Goal: Information Seeking & Learning: Learn about a topic

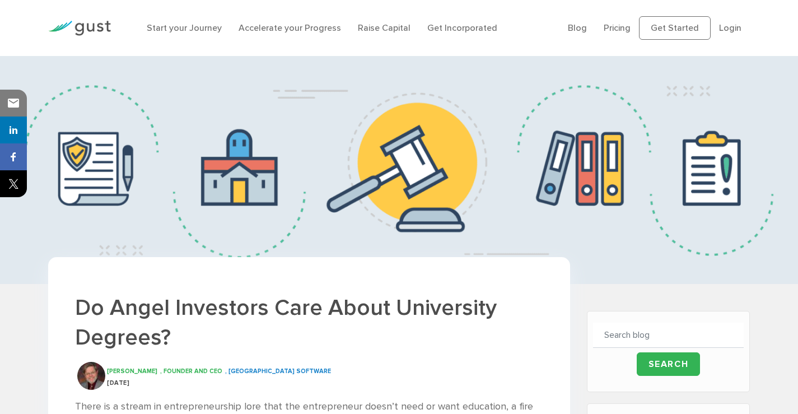
scroll to position [112, 0]
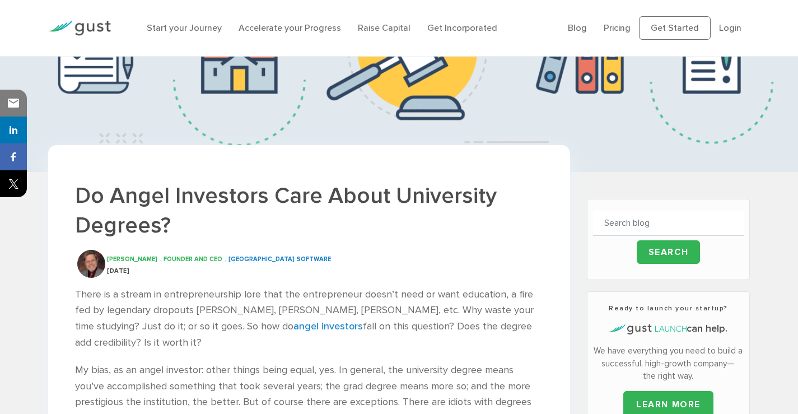
click at [276, 185] on h1 "Do Angel Investors Care About University Degrees?" at bounding box center [309, 210] width 468 height 59
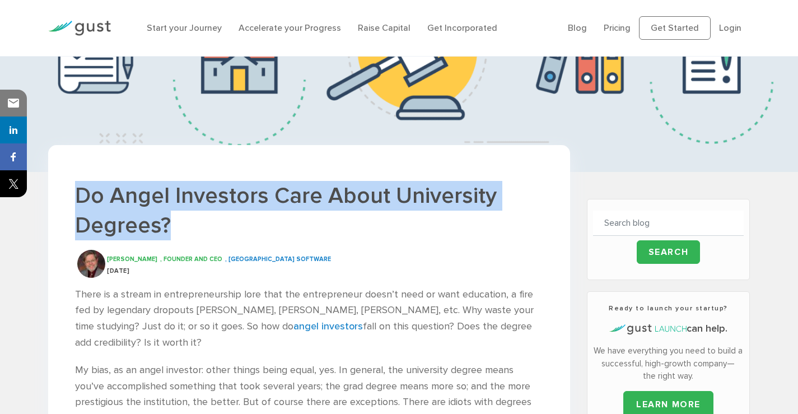
click at [276, 185] on h1 "Do Angel Investors Care About University Degrees?" at bounding box center [309, 210] width 468 height 59
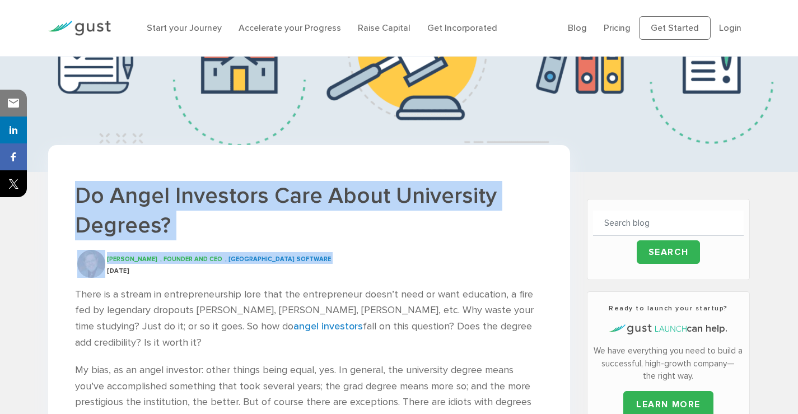
drag, startPoint x: 276, startPoint y: 185, endPoint x: 294, endPoint y: 263, distance: 79.4
click at [294, 263] on div "Tim Berry , Founder and CEO , Palo Alto Software" at bounding box center [325, 258] width 436 height 12
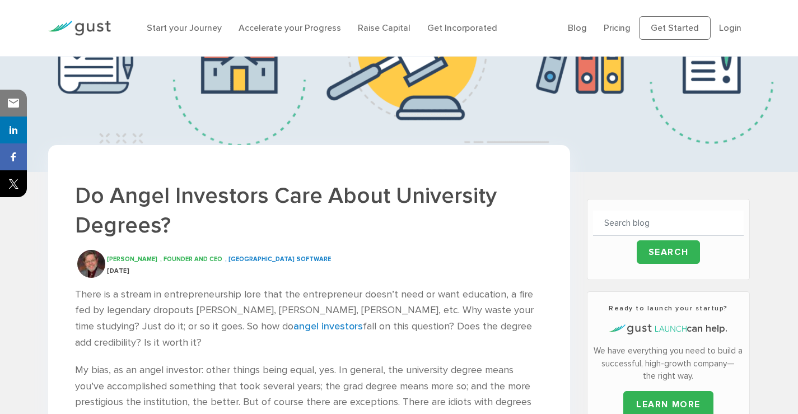
click at [315, 194] on h1 "Do Angel Investors Care About University Degrees?" at bounding box center [309, 210] width 468 height 59
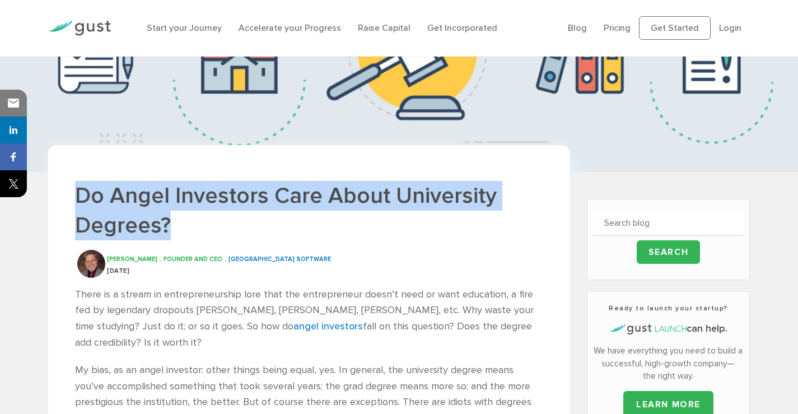
click at [315, 194] on h1 "Do Angel Investors Care About University Degrees?" at bounding box center [309, 210] width 468 height 59
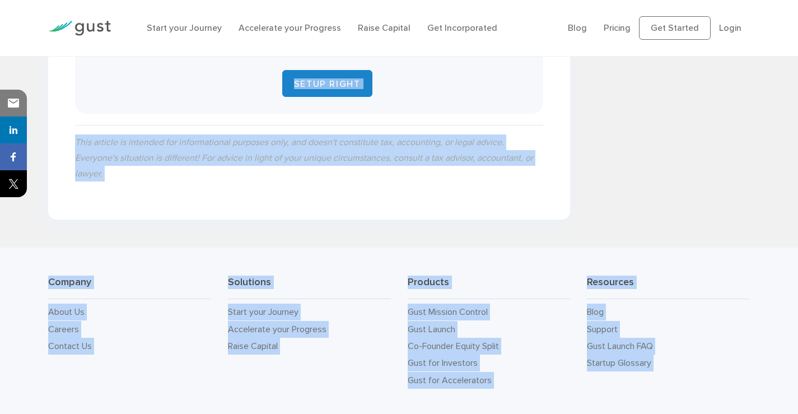
drag, startPoint x: 315, startPoint y: 194, endPoint x: 345, endPoint y: 436, distance: 243.3
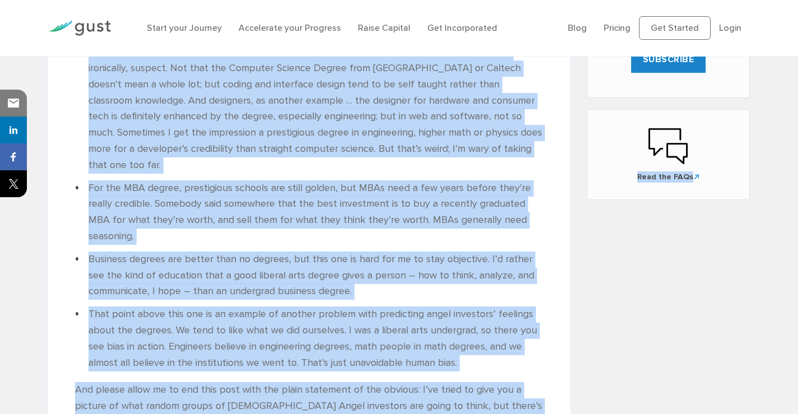
scroll to position [465, 0]
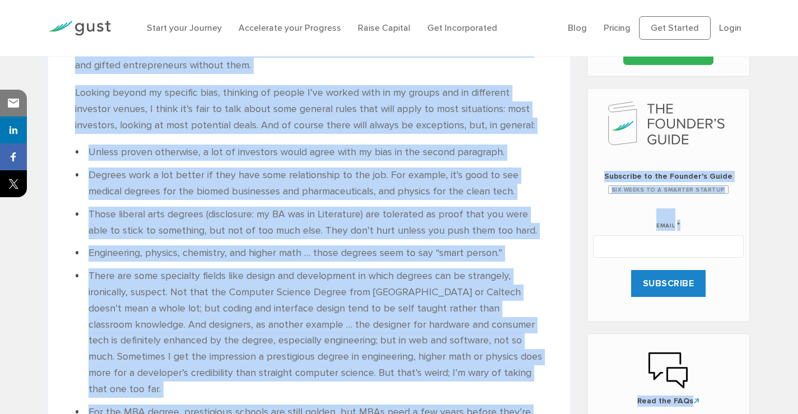
copy body "Lo Ipsum Dolorsita Cons Adipi Elitseddoe Tempori? Utl Etdol , Magnaal eni ADM ,…"
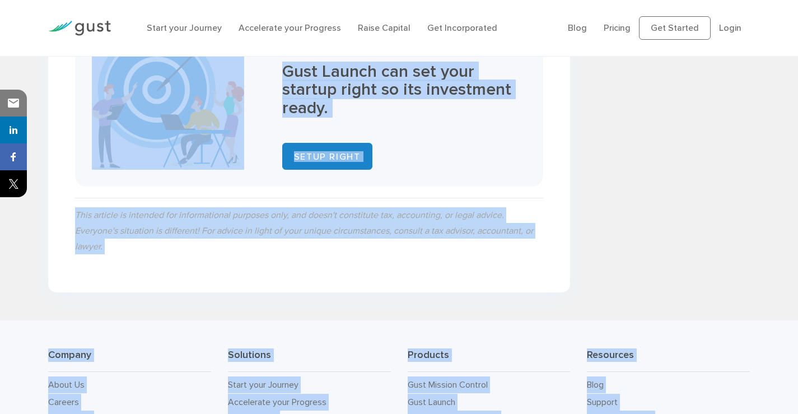
scroll to position [1207, 0]
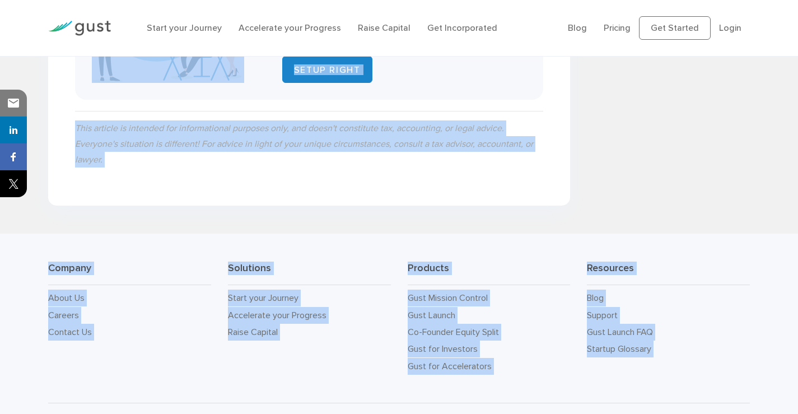
click at [198, 290] on li "About Us" at bounding box center [129, 298] width 163 height 17
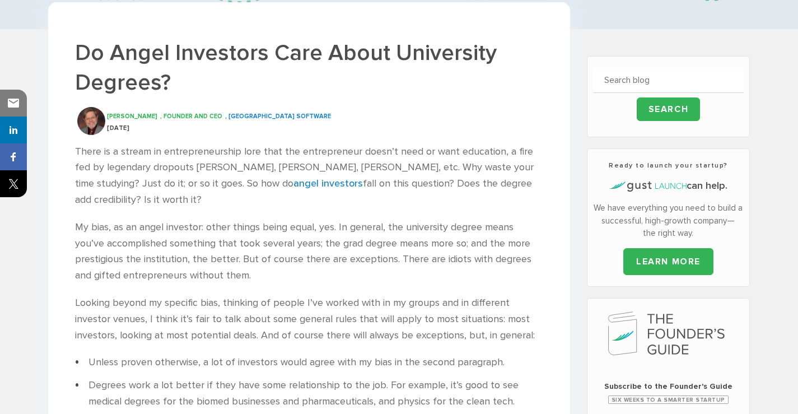
scroll to position [0, 0]
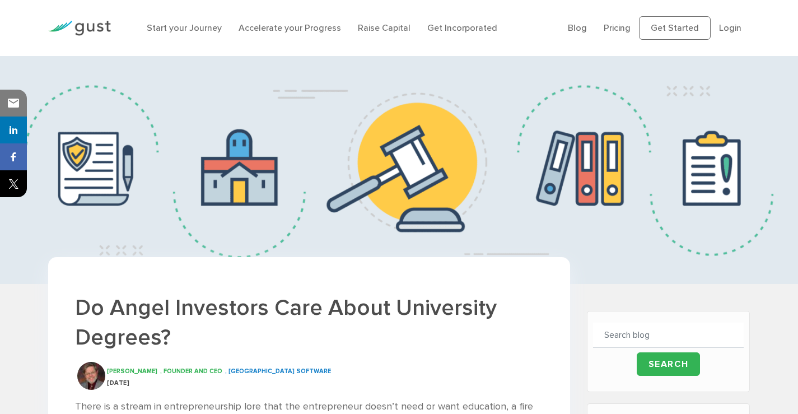
click at [198, 310] on h1 "Do Angel Investors Care About University Degrees?" at bounding box center [309, 322] width 468 height 59
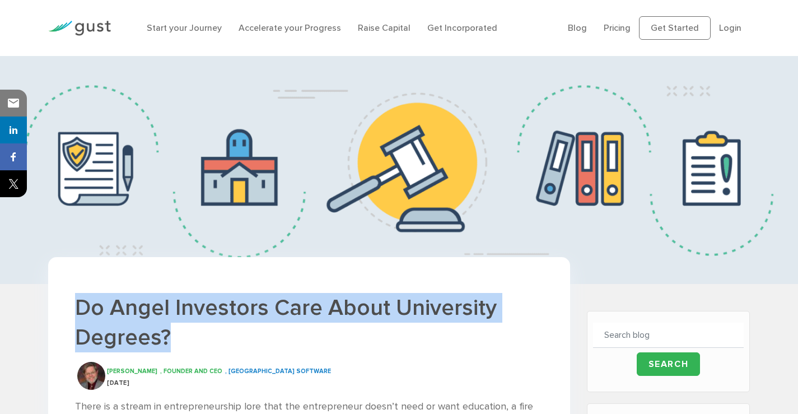
click at [198, 310] on h1 "Do Angel Investors Care About University Degrees?" at bounding box center [309, 322] width 468 height 59
click at [201, 310] on h1 "Do Angel Investors Care About University Degrees?" at bounding box center [309, 322] width 468 height 59
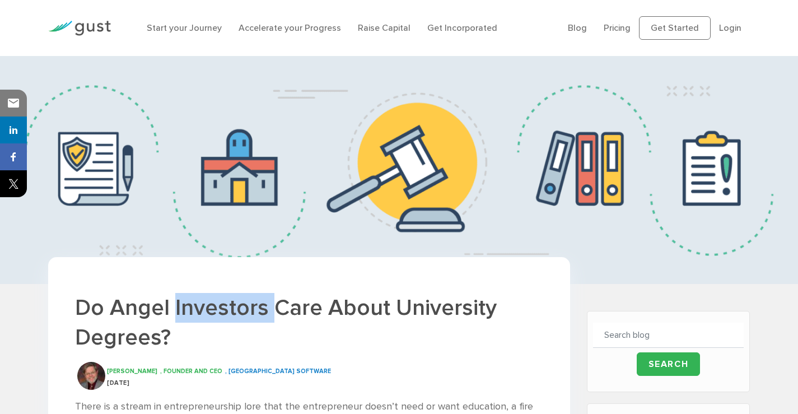
click at [201, 310] on h1 "Do Angel Investors Care About University Degrees?" at bounding box center [309, 322] width 468 height 59
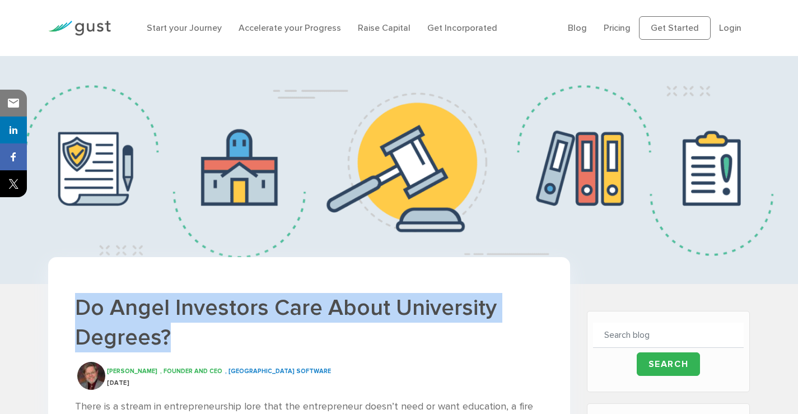
click at [201, 310] on h1 "Do Angel Investors Care About University Degrees?" at bounding box center [309, 322] width 468 height 59
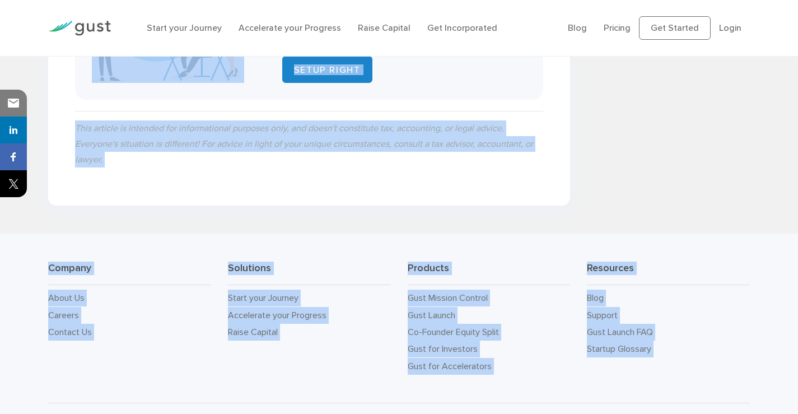
drag, startPoint x: 201, startPoint y: 310, endPoint x: 188, endPoint y: 436, distance: 126.1
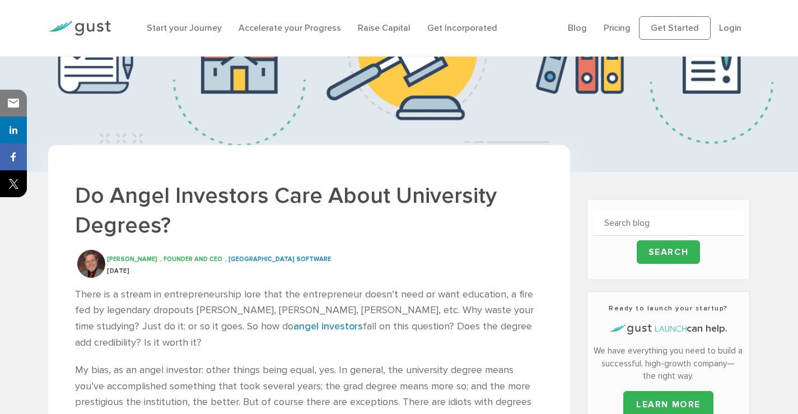
scroll to position [56, 0]
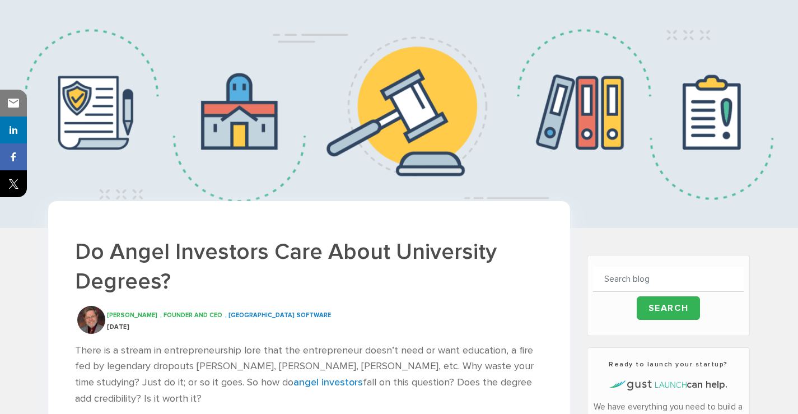
click at [146, 246] on h1 "Do Angel Investors Care About University Degrees?" at bounding box center [309, 266] width 468 height 59
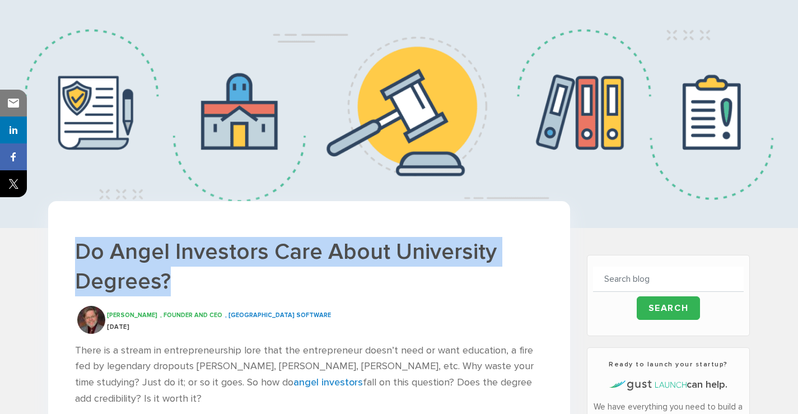
click at [146, 246] on h1 "Do Angel Investors Care About University Degrees?" at bounding box center [309, 266] width 468 height 59
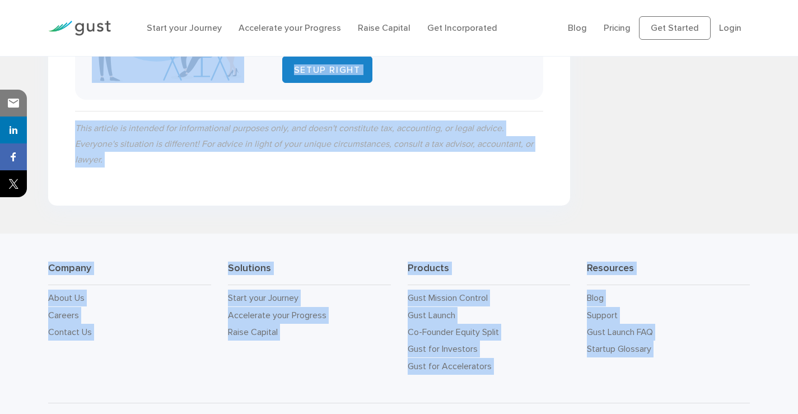
drag, startPoint x: 146, startPoint y: 246, endPoint x: 210, endPoint y: 436, distance: 199.8
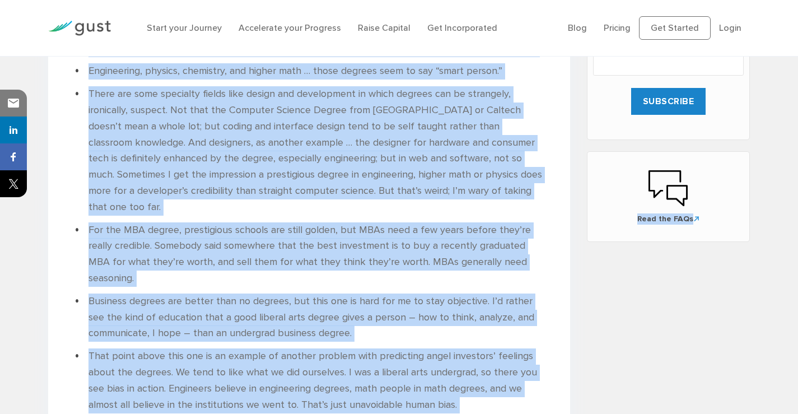
scroll to position [423, 0]
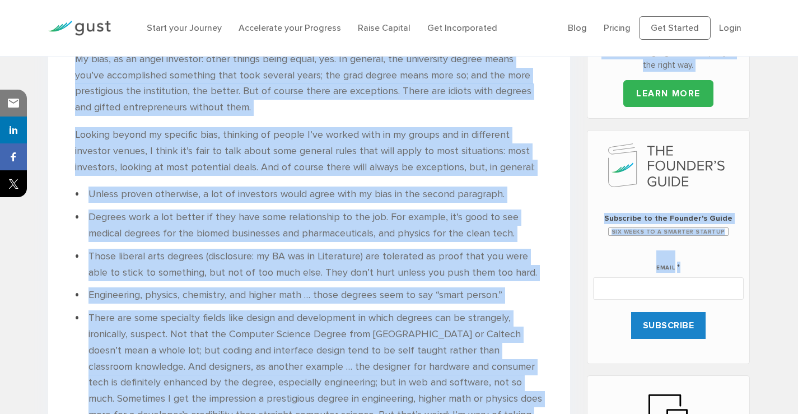
copy body "Lo Ipsum Dolorsita Cons Adipi Elitseddoe Tempori? Utl Etdol , Magnaal eni ADM ,…"
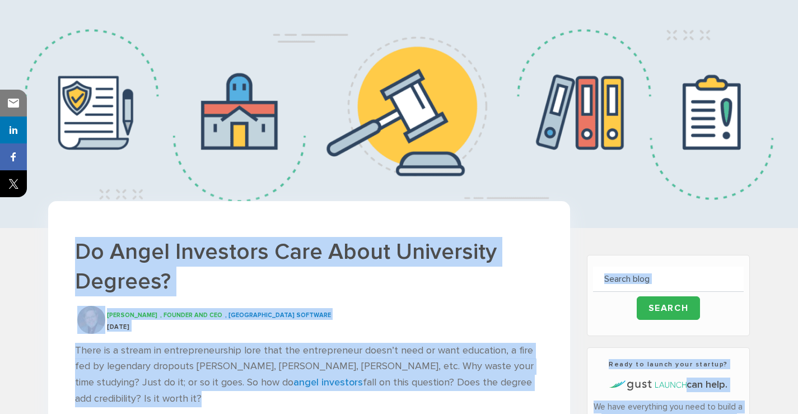
scroll to position [112, 0]
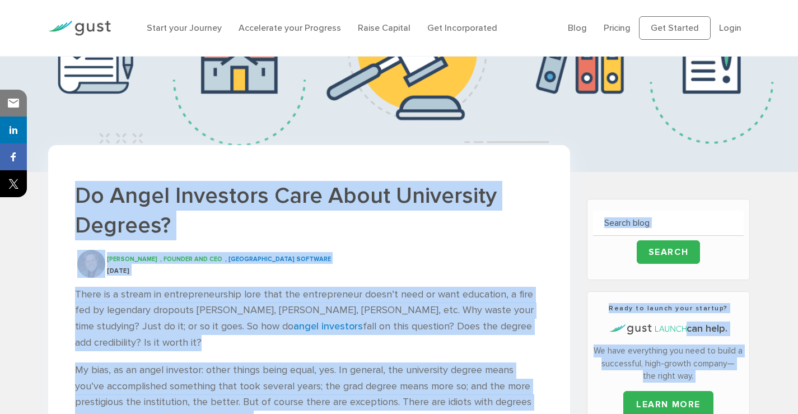
click at [175, 202] on h1 "Do Angel Investors Care About University Degrees?" at bounding box center [309, 210] width 468 height 59
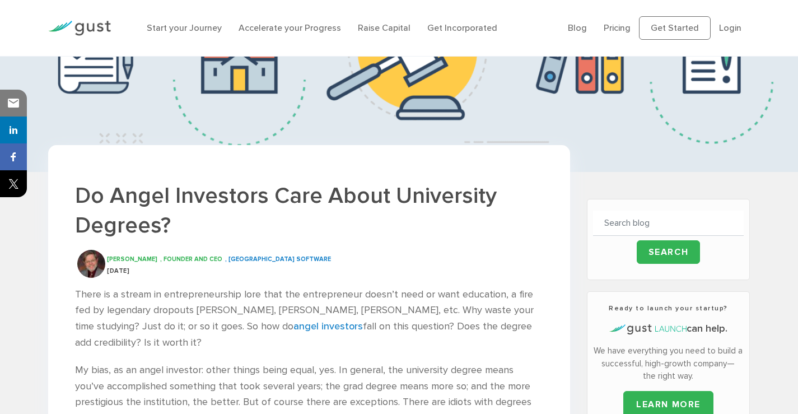
click at [403, 184] on h1 "Do Angel Investors Care About University Degrees?" at bounding box center [309, 210] width 468 height 59
click at [371, 193] on h1 "Do Angel Investors Care About University Degrees?" at bounding box center [309, 210] width 468 height 59
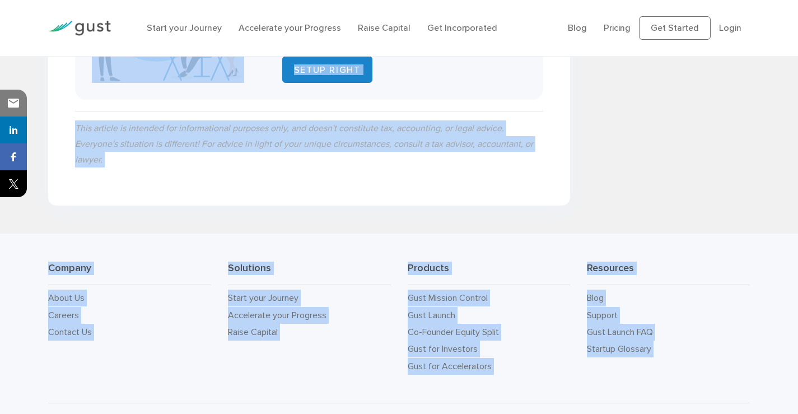
drag, startPoint x: 371, startPoint y: 193, endPoint x: 376, endPoint y: 436, distance: 243.2
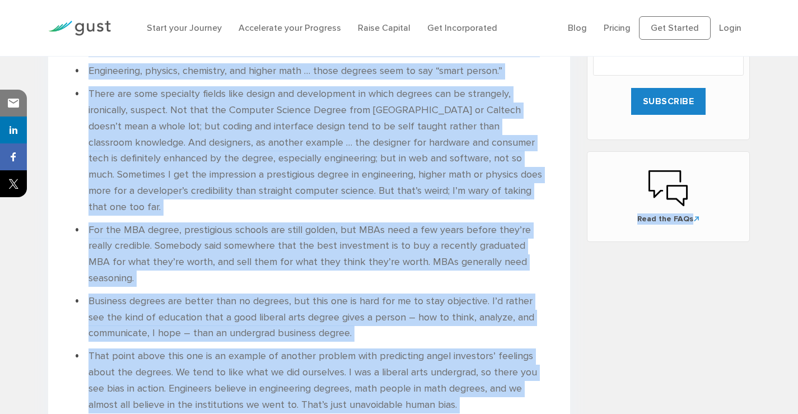
scroll to position [423, 0]
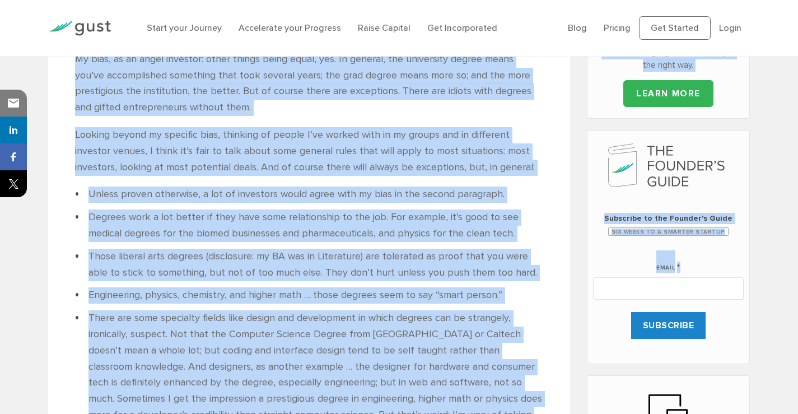
copy body "Lo Ipsum Dolorsita Cons Adipi Elitseddoe Tempori? Utl Etdol , Magnaal eni ADM ,…"
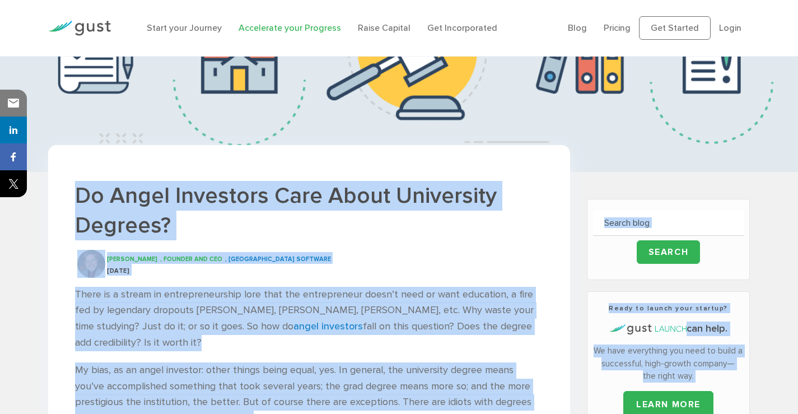
scroll to position [0, 0]
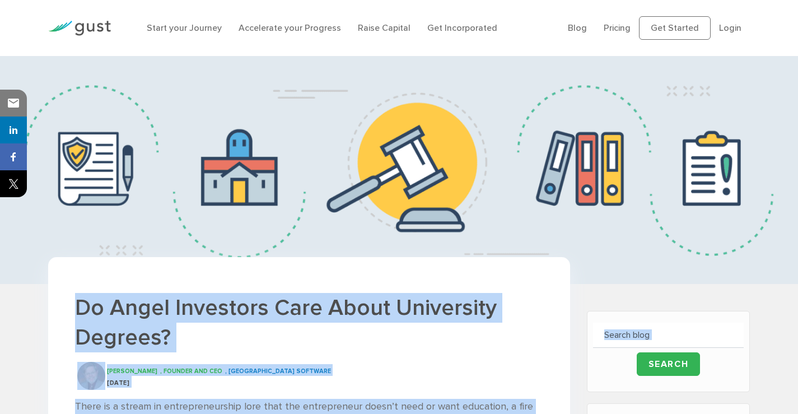
drag, startPoint x: 805, startPoint y: 0, endPoint x: 438, endPoint y: 107, distance: 382.2
click at [438, 107] on img at bounding box center [399, 170] width 798 height 228
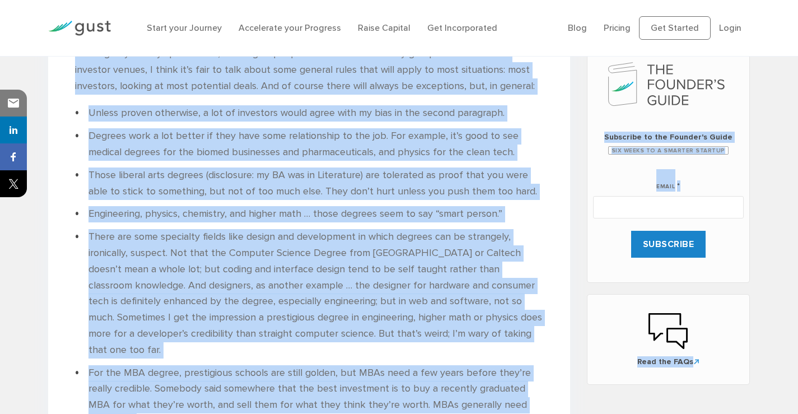
click at [294, 163] on ul "Unless proven otherwise, a lot of investors would agree with my bias in the sec…" at bounding box center [309, 330] width 468 height 450
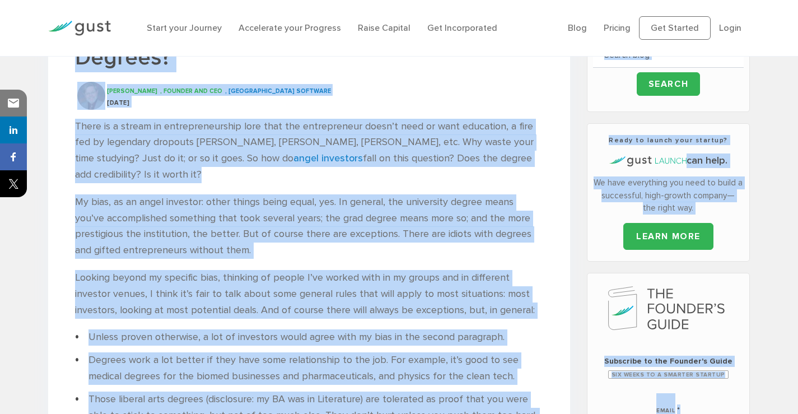
click at [286, 178] on p "There is a stream in entrepreneurship lore that the entrepreneur doesn’t need o…" at bounding box center [309, 151] width 468 height 64
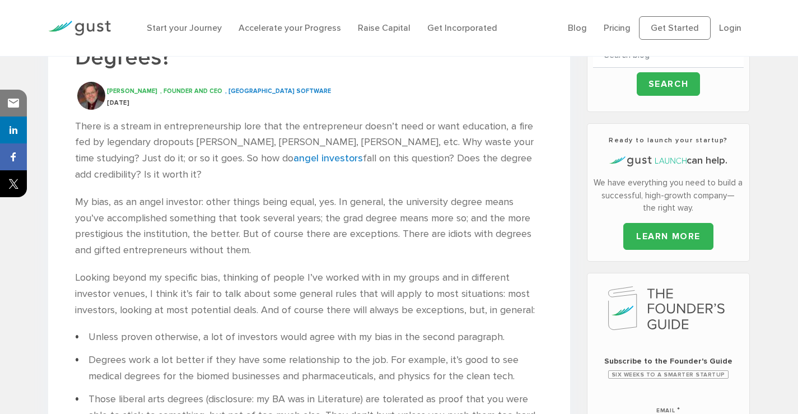
scroll to position [168, 0]
